Goal: Information Seeking & Learning: Learn about a topic

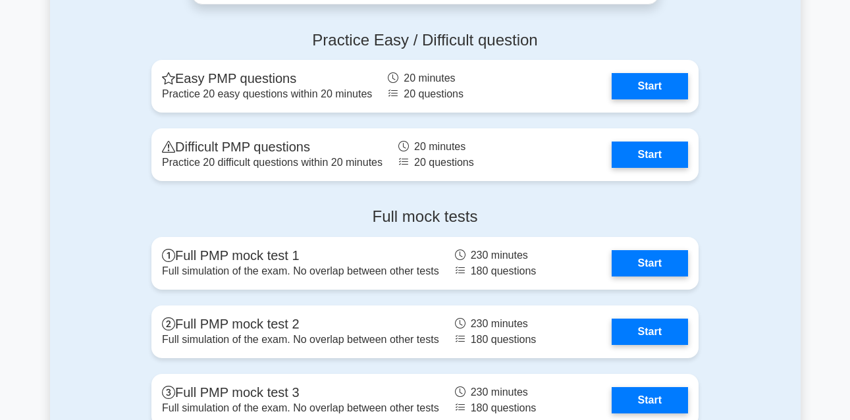
scroll to position [3633, 0]
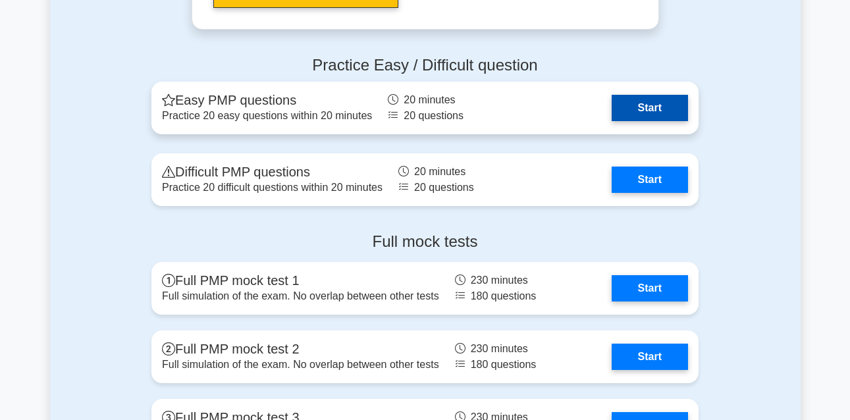
click at [653, 105] on link "Start" at bounding box center [650, 108] width 76 height 26
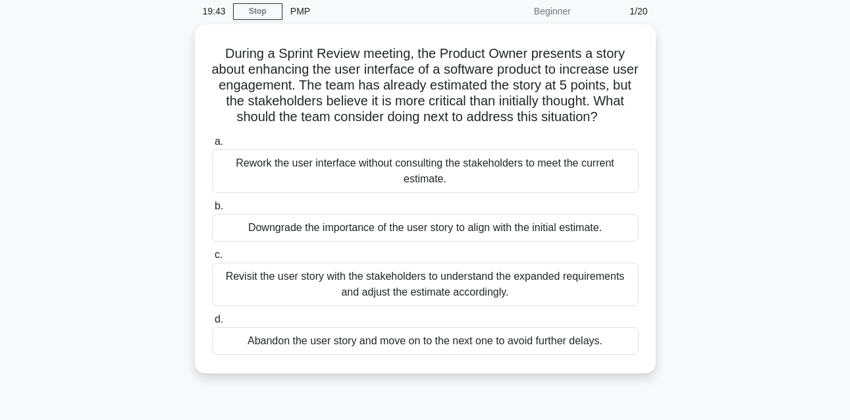
scroll to position [54, 0]
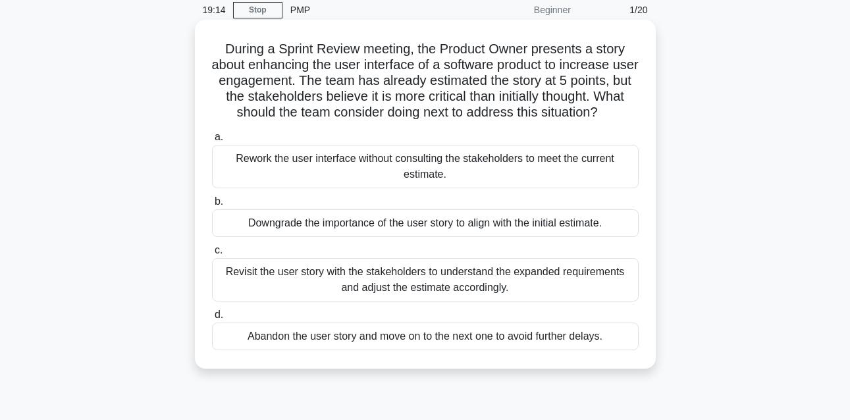
click at [450, 280] on div "Revisit the user story with the stakeholders to understand the expanded require…" at bounding box center [425, 279] width 427 height 43
click at [212, 255] on input "c. Revisit the user story with the stakeholders to understand the expanded requ…" at bounding box center [212, 250] width 0 height 9
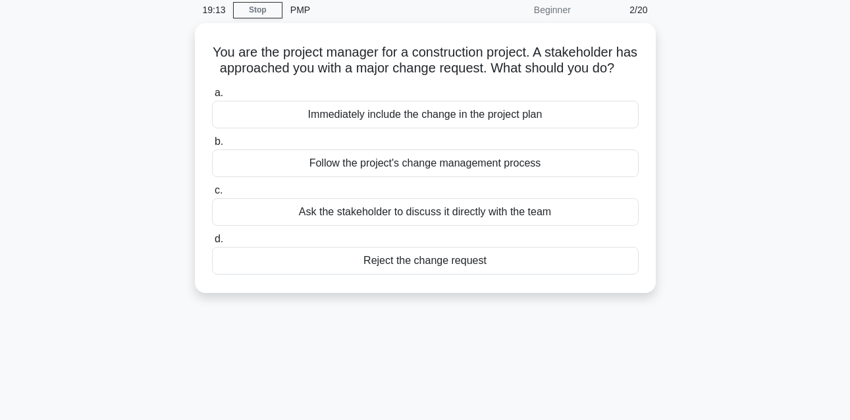
scroll to position [0, 0]
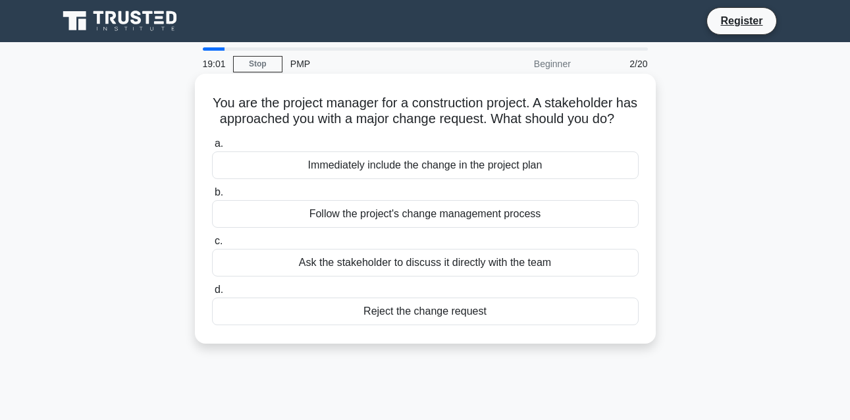
click at [453, 228] on div "Follow the project's change management process" at bounding box center [425, 214] width 427 height 28
click at [212, 197] on input "b. Follow the project's change management process" at bounding box center [212, 192] width 0 height 9
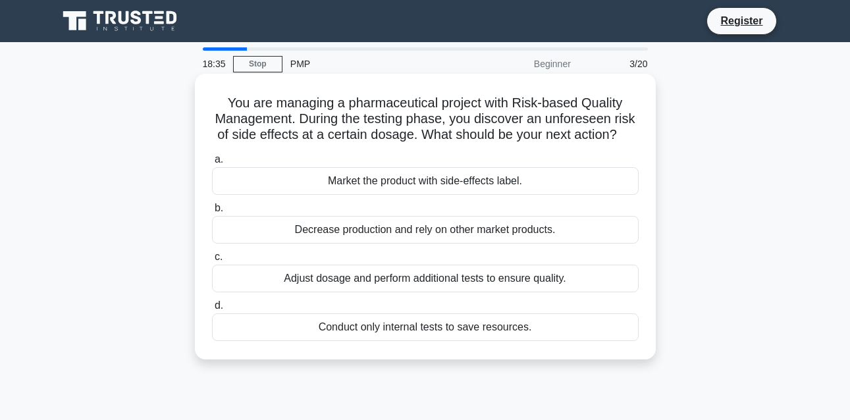
click at [472, 292] on div "Adjust dosage and perform additional tests to ensure quality." at bounding box center [425, 279] width 427 height 28
click at [212, 261] on input "c. Adjust dosage and perform additional tests to ensure quality." at bounding box center [212, 257] width 0 height 9
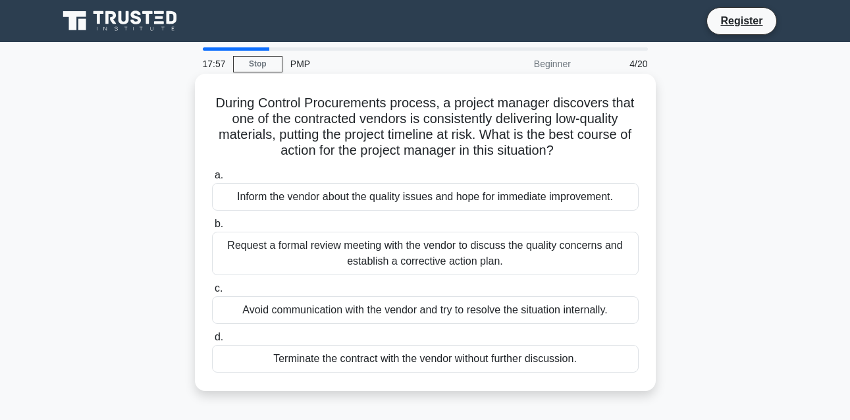
click at [460, 251] on div "Request a formal review meeting with the vendor to discuss the quality concerns…" at bounding box center [425, 253] width 427 height 43
click at [212, 229] on input "b. Request a formal review meeting with the vendor to discuss the quality conce…" at bounding box center [212, 224] width 0 height 9
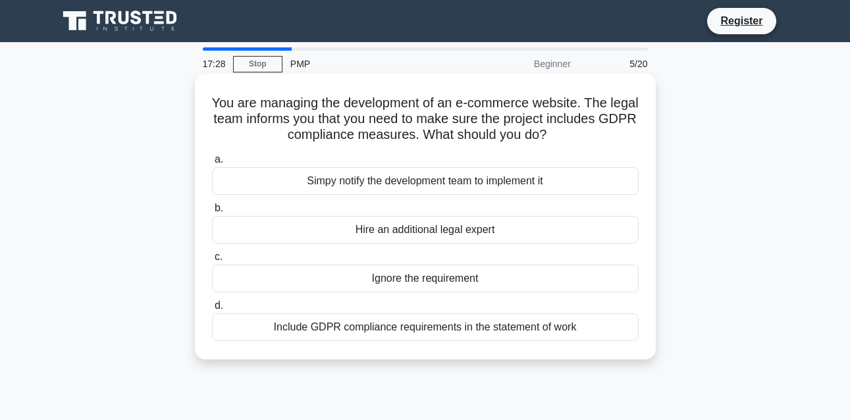
click at [447, 326] on div "Include GDPR compliance requirements in the statement of work" at bounding box center [425, 327] width 427 height 28
click at [212, 310] on input "d. Include GDPR compliance requirements in the statement of work" at bounding box center [212, 306] width 0 height 9
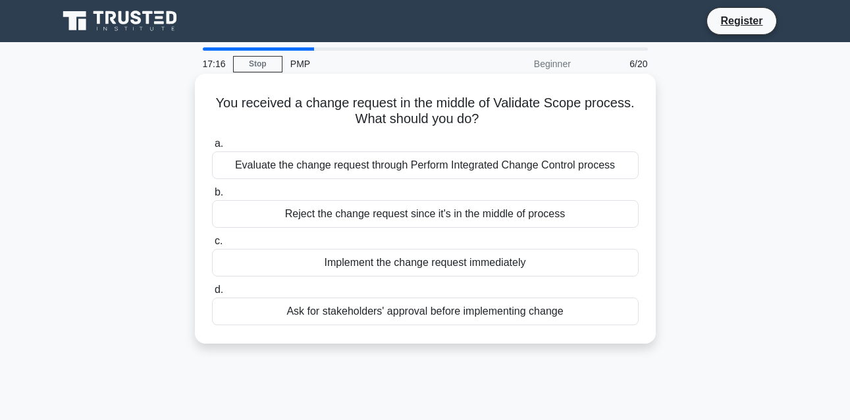
click at [393, 169] on div "Evaluate the change request through Perform Integrated Change Control process" at bounding box center [425, 165] width 427 height 28
click at [212, 148] on input "a. Evaluate the change request through Perform Integrated Change Control process" at bounding box center [212, 144] width 0 height 9
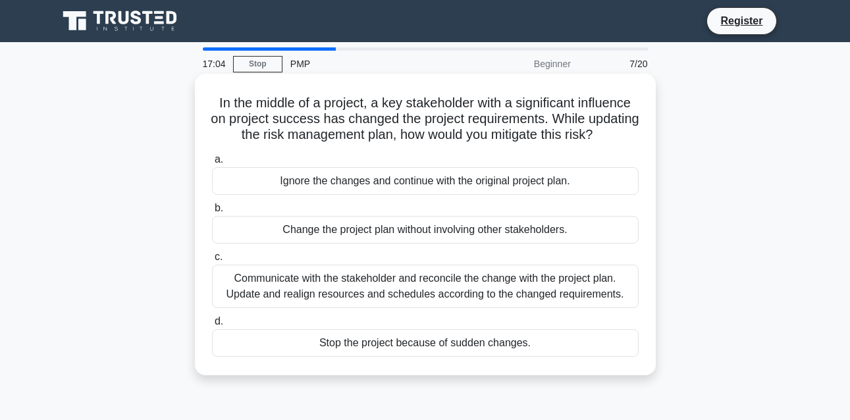
click at [477, 301] on div "Communicate with the stakeholder and reconcile the change with the project plan…" at bounding box center [425, 286] width 427 height 43
click at [212, 261] on input "c. Communicate with the stakeholder and reconcile the change with the project p…" at bounding box center [212, 257] width 0 height 9
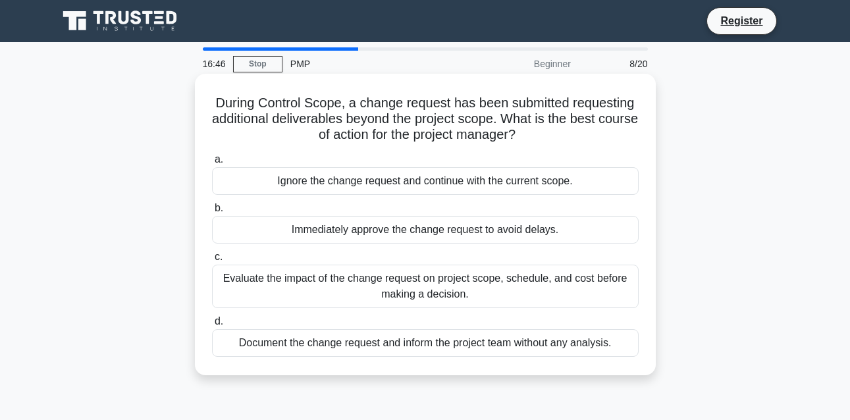
click at [470, 294] on div "Evaluate the impact of the change request on project scope, schedule, and cost …" at bounding box center [425, 286] width 427 height 43
click at [212, 261] on input "c. Evaluate the impact of the change request on project scope, schedule, and co…" at bounding box center [212, 257] width 0 height 9
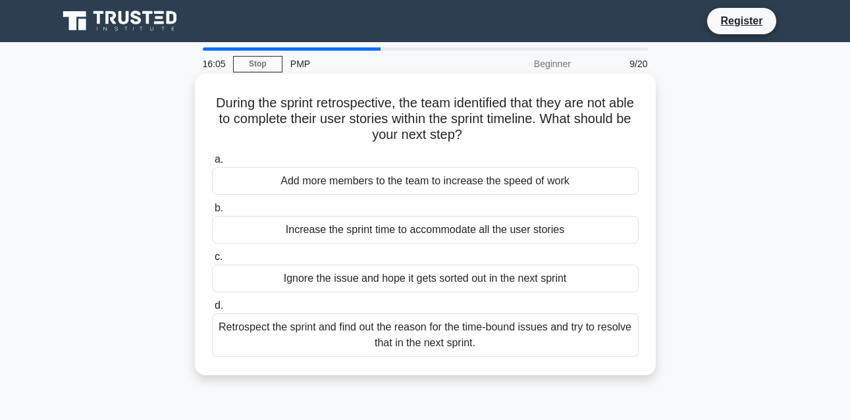
click at [458, 342] on div "Retrospect the sprint and find out the reason for the time-bound issues and try…" at bounding box center [425, 334] width 427 height 43
click at [212, 310] on input "d. Retrospect the sprint and find out the reason for the time-bound issues and …" at bounding box center [212, 306] width 0 height 9
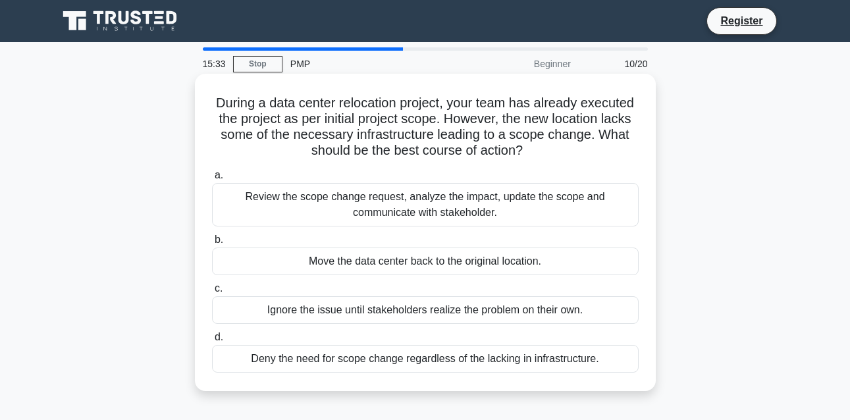
click at [445, 205] on div "Review the scope change request, analyze the impact, update the scope and commu…" at bounding box center [425, 204] width 427 height 43
click at [212, 180] on input "a. Review the scope change request, analyze the impact, update the scope and co…" at bounding box center [212, 175] width 0 height 9
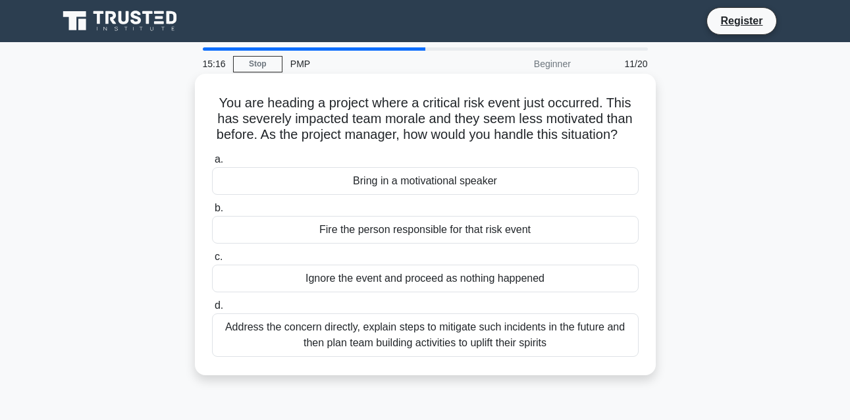
click at [423, 356] on div "Address the concern directly, explain steps to mitigate such incidents in the f…" at bounding box center [425, 334] width 427 height 43
click at [212, 310] on input "d. Address the concern directly, explain steps to mitigate such incidents in th…" at bounding box center [212, 306] width 0 height 9
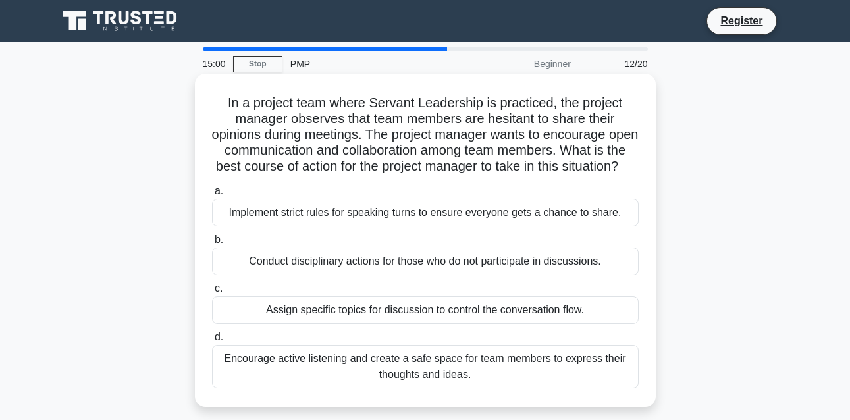
click at [450, 387] on div "Encourage active listening and create a safe space for team members to express …" at bounding box center [425, 366] width 427 height 43
click at [212, 342] on input "d. Encourage active listening and create a safe space for team members to expre…" at bounding box center [212, 337] width 0 height 9
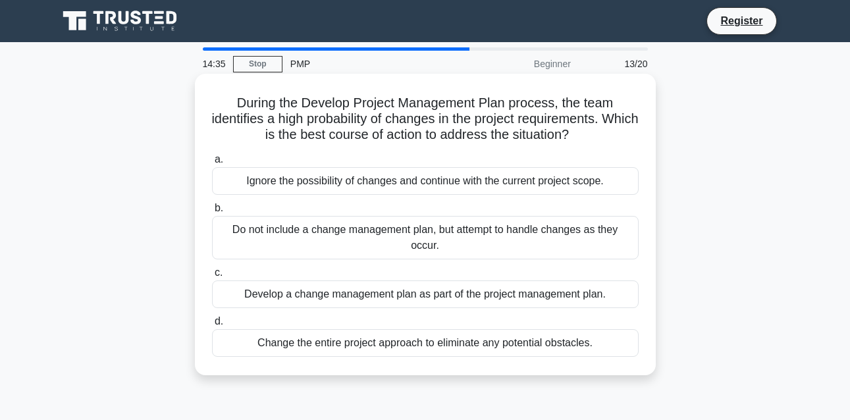
click at [410, 293] on div "Develop a change management plan as part of the project management plan." at bounding box center [425, 295] width 427 height 28
click at [212, 277] on input "c. Develop a change management plan as part of the project management plan." at bounding box center [212, 273] width 0 height 9
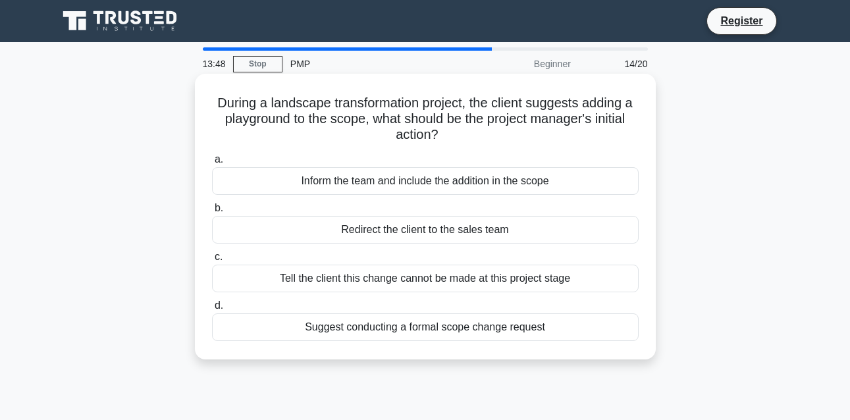
click at [454, 330] on div "Suggest conducting a formal scope change request" at bounding box center [425, 327] width 427 height 28
click at [212, 310] on input "d. Suggest conducting a formal scope change request" at bounding box center [212, 306] width 0 height 9
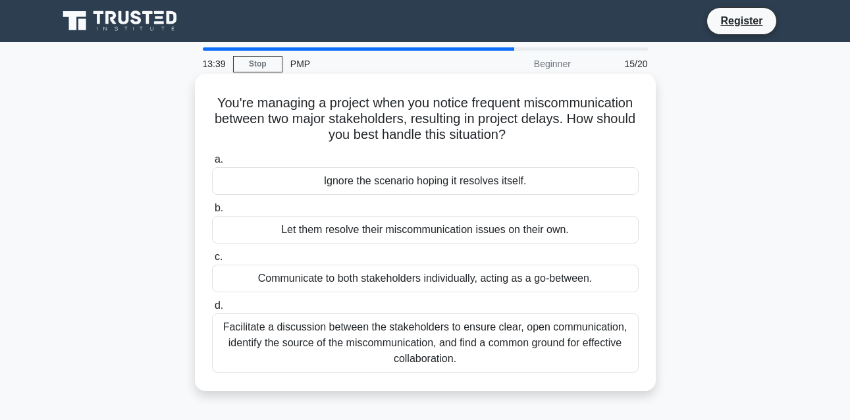
click at [429, 348] on div "Facilitate a discussion between the stakeholders to ensure clear, open communic…" at bounding box center [425, 342] width 427 height 59
click at [212, 310] on input "d. Facilitate a discussion between the stakeholders to ensure clear, open commu…" at bounding box center [212, 306] width 0 height 9
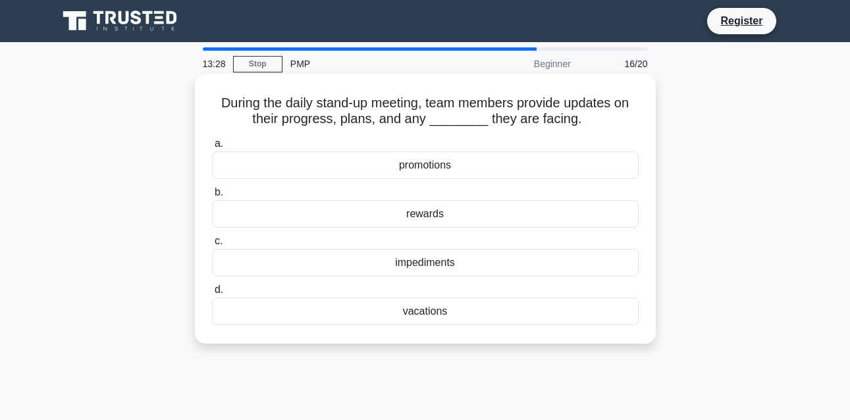
click at [416, 265] on div "impediments" at bounding box center [425, 263] width 427 height 28
click at [212, 246] on input "c. impediments" at bounding box center [212, 241] width 0 height 9
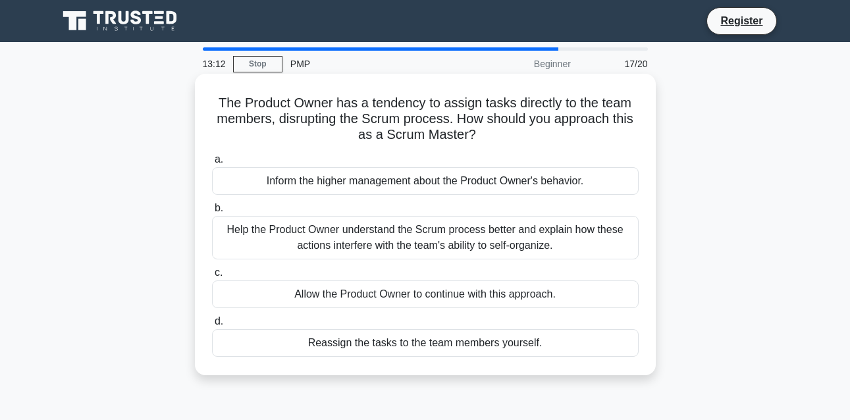
click at [417, 250] on div "Help the Product Owner understand the Scrum process better and explain how thes…" at bounding box center [425, 237] width 427 height 43
click at [212, 213] on input "b. Help the Product Owner understand the Scrum process better and explain how t…" at bounding box center [212, 208] width 0 height 9
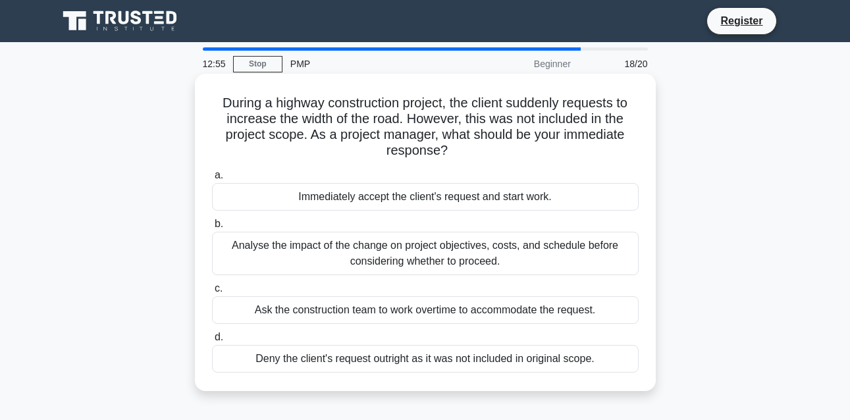
click at [435, 261] on div "Analyse the impact of the change on project objectives, costs, and schedule bef…" at bounding box center [425, 253] width 427 height 43
click at [212, 229] on input "b. Analyse the impact of the change on project objectives, costs, and schedule …" at bounding box center [212, 224] width 0 height 9
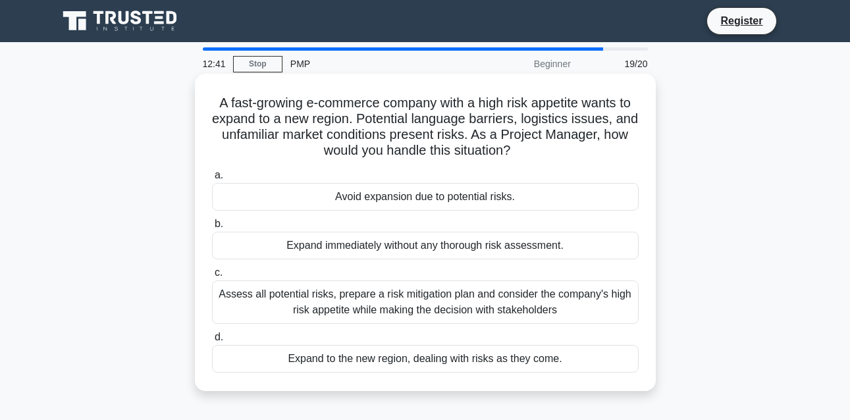
click at [435, 306] on div "Assess all potential risks, prepare a risk mitigation plan and consider the com…" at bounding box center [425, 302] width 427 height 43
click at [212, 277] on input "c. Assess all potential risks, prepare a risk mitigation plan and consider the …" at bounding box center [212, 273] width 0 height 9
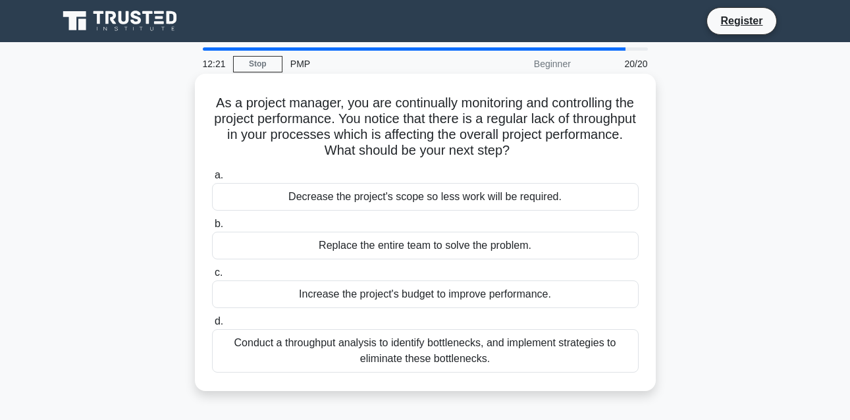
click at [429, 346] on div "Conduct a throughput analysis to identify bottlenecks, and implement strategies…" at bounding box center [425, 350] width 427 height 43
click at [212, 326] on input "d. Conduct a throughput analysis to identify bottlenecks, and implement strateg…" at bounding box center [212, 321] width 0 height 9
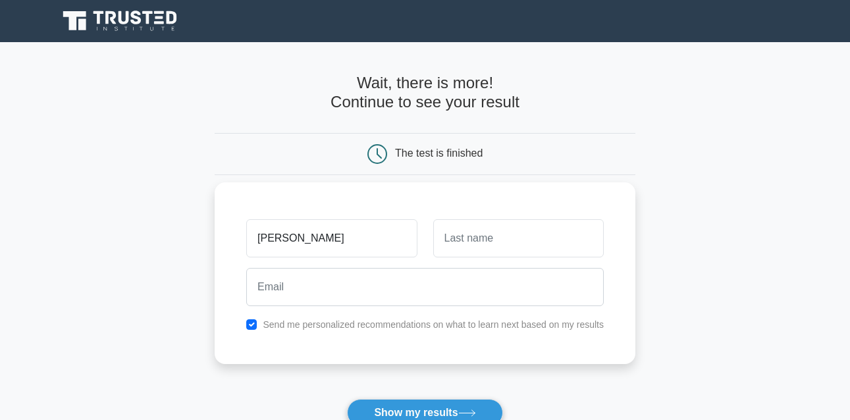
type input "edwin"
click at [448, 240] on input "text" at bounding box center [518, 238] width 171 height 38
type input "collins"
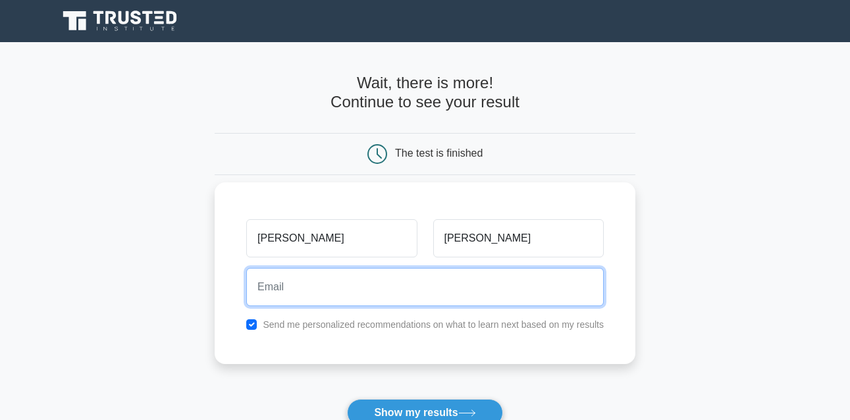
click at [306, 299] on input "email" at bounding box center [425, 287] width 358 height 38
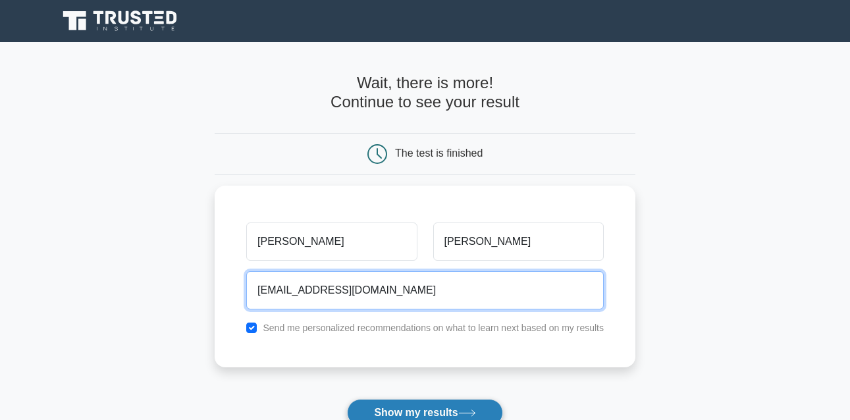
type input "edwincollins75@gmail.com"
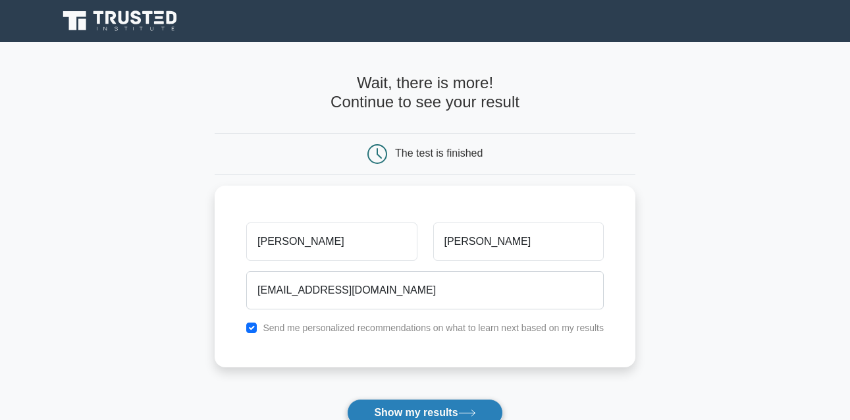
click at [415, 411] on button "Show my results" at bounding box center [424, 413] width 155 height 28
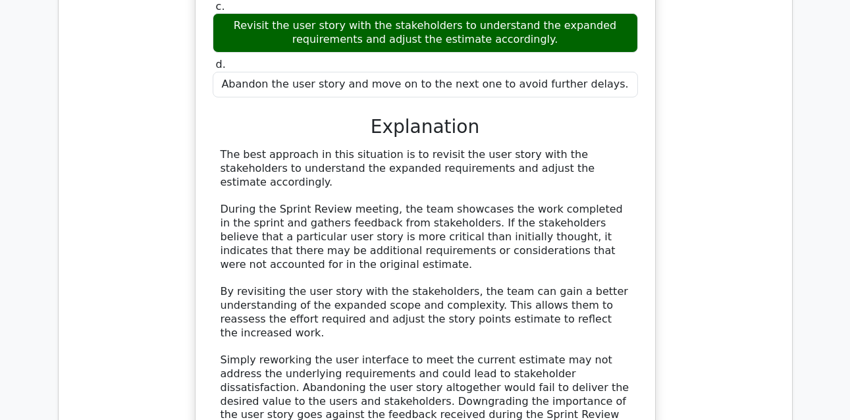
scroll to position [1487, 0]
